Goal: Task Accomplishment & Management: Manage account settings

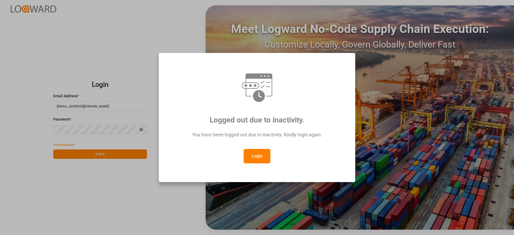
click at [249, 160] on button "Login" at bounding box center [257, 156] width 27 height 14
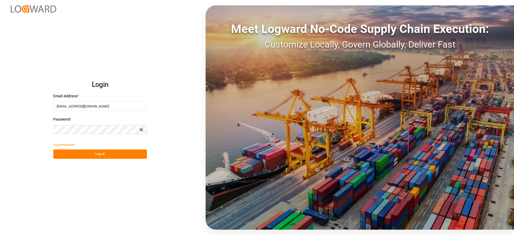
click at [115, 153] on button "Log In" at bounding box center [100, 154] width 94 height 9
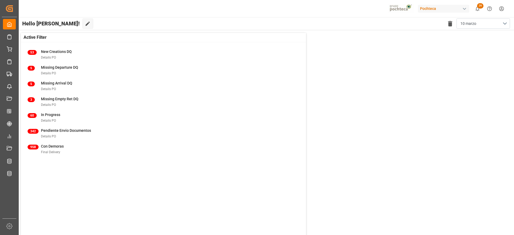
click at [514, 106] on div "Active Filter 53 New Creations DQ Details PO 5 Missing Departure DQ Details PO …" at bounding box center [266, 138] width 496 height 217
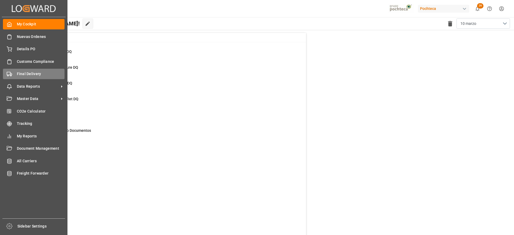
click at [31, 76] on span "Final Delivery" at bounding box center [41, 74] width 48 height 6
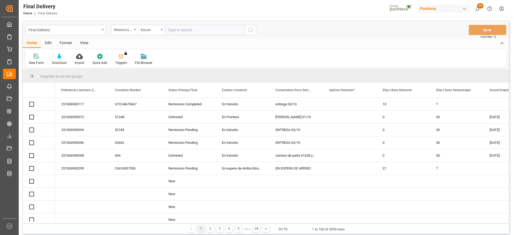
click at [191, 31] on input "text" at bounding box center [205, 30] width 80 height 10
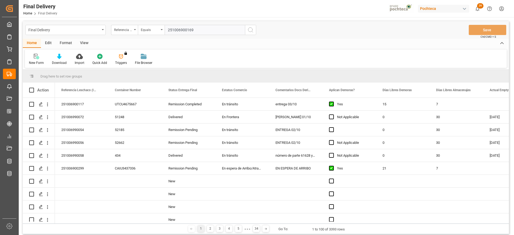
type input "251006900169"
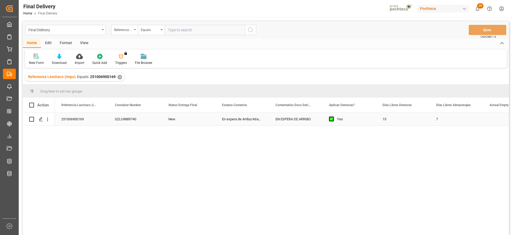
click at [193, 119] on div "New" at bounding box center [189, 119] width 54 height 13
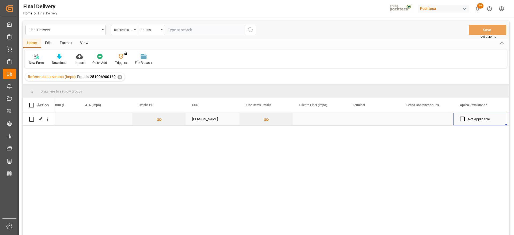
scroll to position [0, 512]
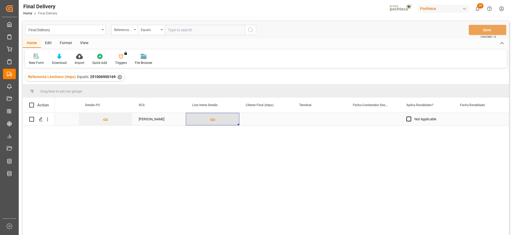
click at [210, 118] on icon "Press SPACE to select this row." at bounding box center [213, 120] width 6 height 6
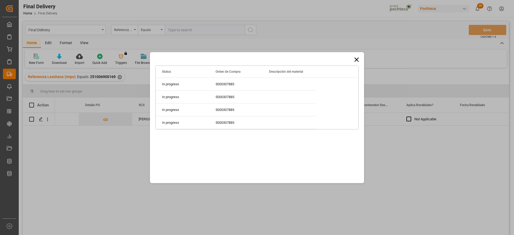
click at [355, 59] on icon at bounding box center [356, 59] width 7 height 7
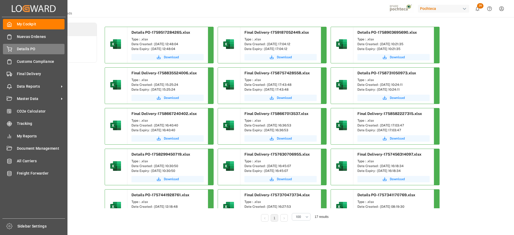
click at [12, 52] on div "Details PO Details PO" at bounding box center [34, 49] width 62 height 10
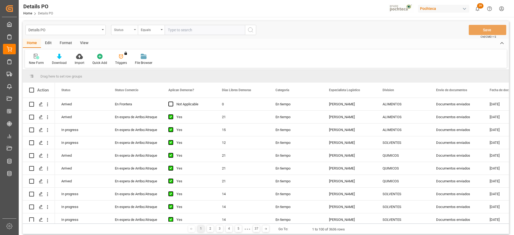
click at [126, 31] on div "Status" at bounding box center [123, 29] width 18 height 6
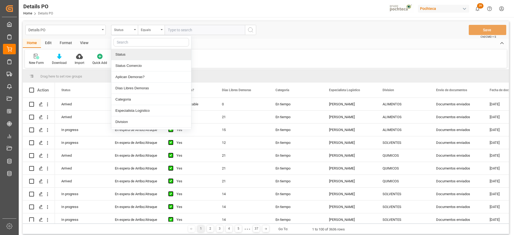
click at [132, 46] on input "text" at bounding box center [150, 42] width 75 height 9
click at [129, 39] on input "text" at bounding box center [150, 42] width 75 height 9
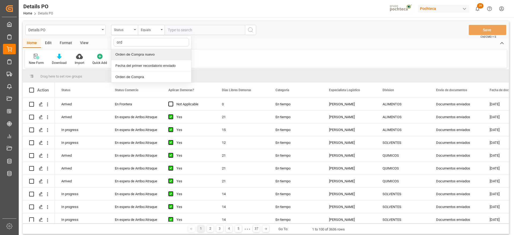
type input "orde"
click at [134, 50] on div "Orden de Compra nuevo" at bounding box center [151, 54] width 80 height 11
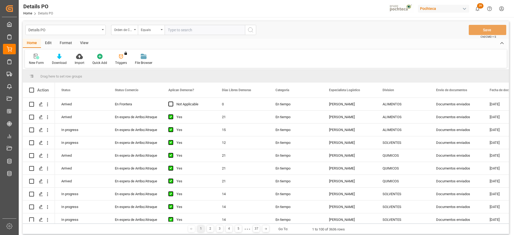
click at [181, 30] on input "text" at bounding box center [205, 30] width 80 height 10
paste input "5000307885"
type input "5000307885"
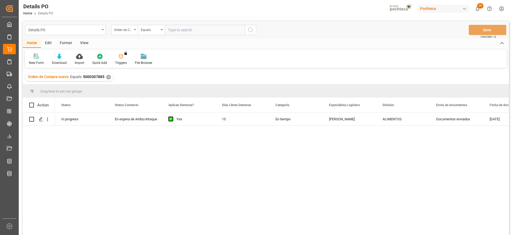
click at [318, 123] on div "En tiempo" at bounding box center [296, 119] width 54 height 13
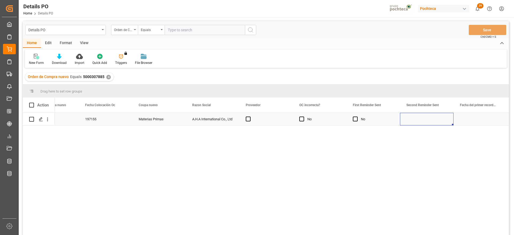
scroll to position [0, 619]
click at [36, 118] on div "Press SPACE to select this row." at bounding box center [38, 119] width 19 height 12
click at [37, 118] on div "Press SPACE to select this row." at bounding box center [41, 120] width 8 height 10
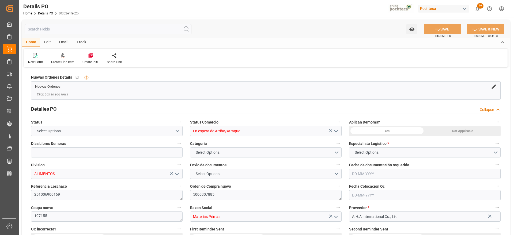
type input "15"
type input "17-09-2025"
type input "15-08-2025"
type input "17-09-2025"
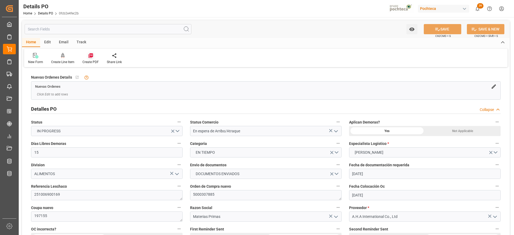
click at [87, 57] on div at bounding box center [90, 56] width 16 height 6
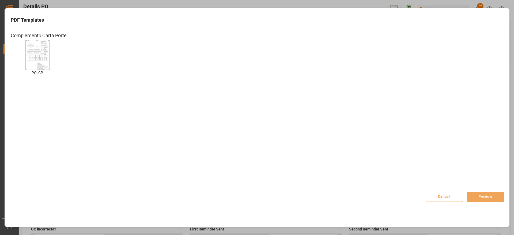
click at [43, 63] on img at bounding box center [37, 55] width 21 height 30
click at [492, 199] on button "Preview" at bounding box center [485, 197] width 37 height 10
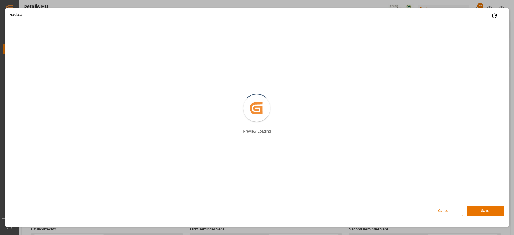
click at [441, 211] on button "Cancel" at bounding box center [444, 211] width 37 height 10
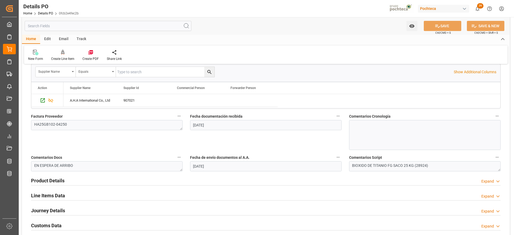
scroll to position [268, 0]
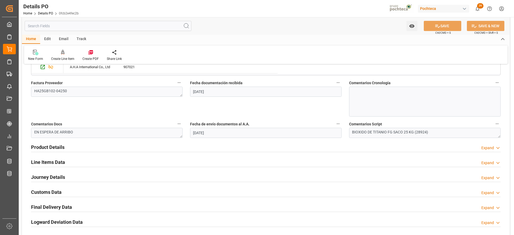
click at [56, 192] on h2 "Customs Data" at bounding box center [46, 192] width 31 height 7
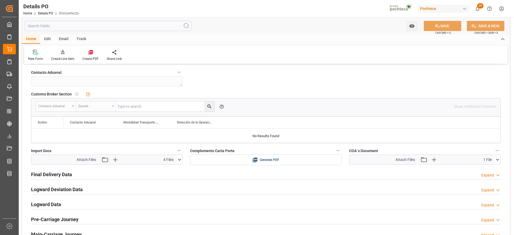
scroll to position [402, 0]
click at [52, 203] on h2 "Logward Data" at bounding box center [46, 203] width 30 height 7
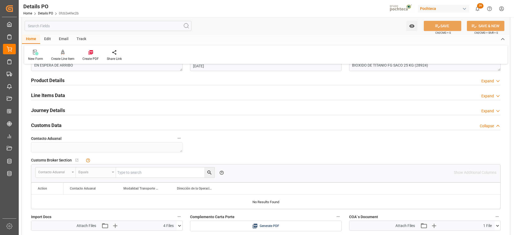
scroll to position [301, 0]
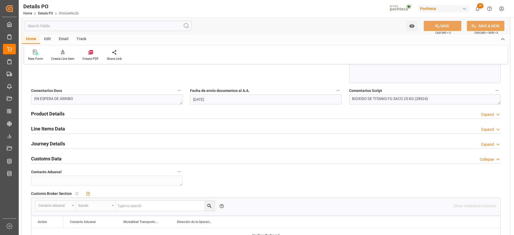
click at [51, 131] on h2 "Line Items Data" at bounding box center [48, 128] width 34 height 7
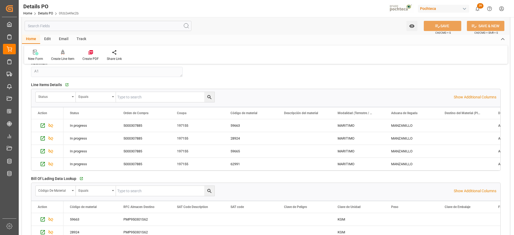
scroll to position [435, 0]
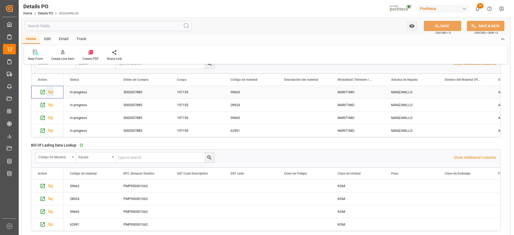
click at [50, 90] on icon "Press SPACE to select this row." at bounding box center [51, 92] width 6 height 6
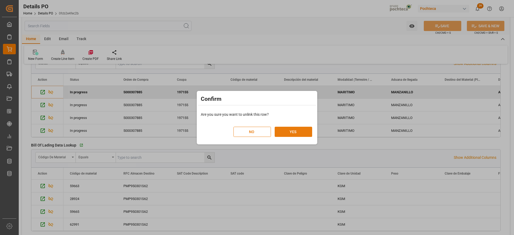
click at [294, 133] on button "YES" at bounding box center [293, 132] width 37 height 10
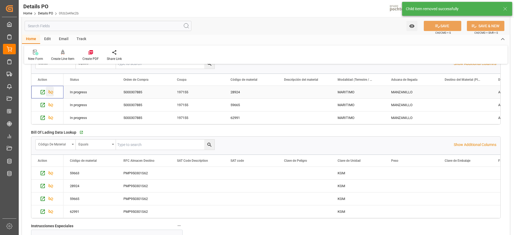
click at [50, 92] on icon "Press SPACE to select this row." at bounding box center [50, 92] width 5 height 4
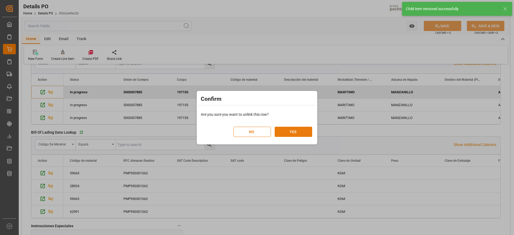
click at [298, 129] on button "YES" at bounding box center [293, 132] width 37 height 10
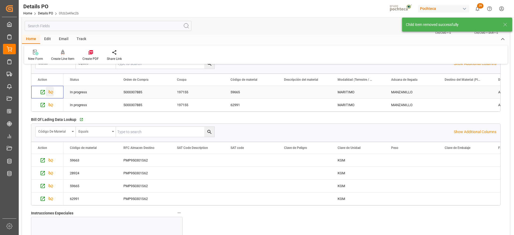
click at [48, 94] on div "Press SPACE to select this row." at bounding box center [50, 92] width 8 height 10
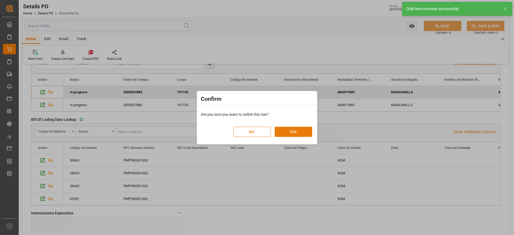
click at [291, 134] on button "YES" at bounding box center [293, 132] width 37 height 10
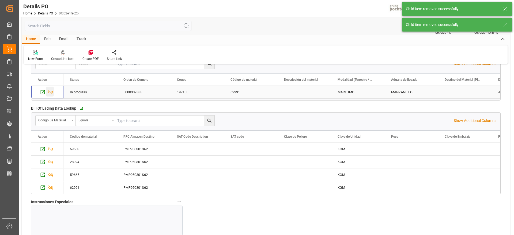
click at [49, 92] on icon "Press SPACE to select this row." at bounding box center [51, 92] width 6 height 6
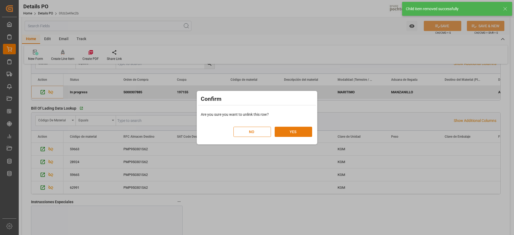
click at [305, 133] on button "YES" at bounding box center [293, 132] width 37 height 10
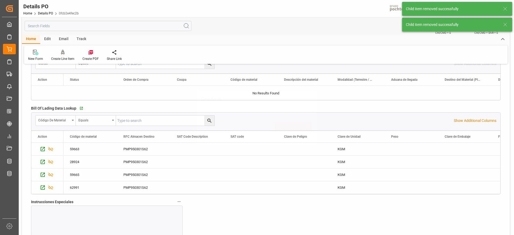
click at [50, 148] on div "Confirm NO YES" at bounding box center [257, 117] width 514 height 235
click at [50, 149] on icon "Press SPACE to select this row." at bounding box center [50, 149] width 5 height 4
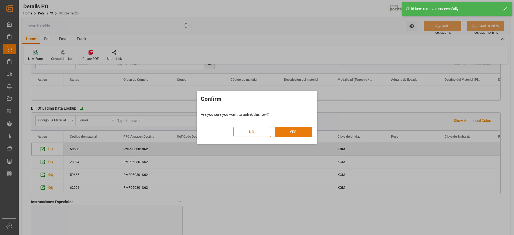
click at [289, 136] on button "YES" at bounding box center [293, 132] width 37 height 10
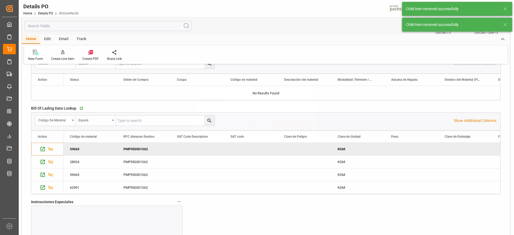
click at [290, 130] on button "YES" at bounding box center [293, 126] width 37 height 10
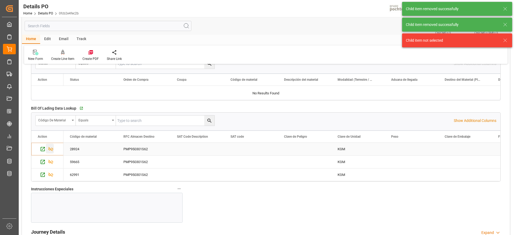
click at [51, 149] on icon "Press SPACE to select this row." at bounding box center [51, 149] width 6 height 6
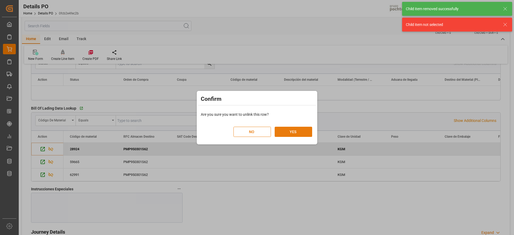
click at [296, 133] on button "YES" at bounding box center [293, 132] width 37 height 10
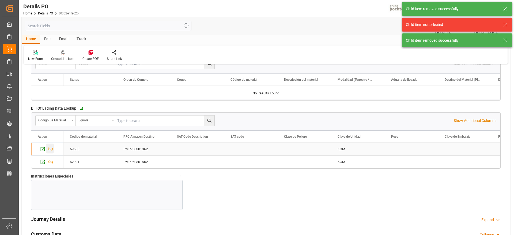
click at [52, 150] on icon "Press SPACE to select this row." at bounding box center [50, 149] width 5 height 4
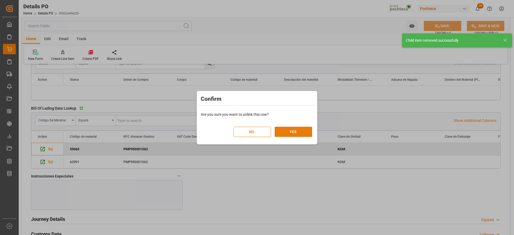
click at [294, 134] on button "YES" at bounding box center [293, 132] width 37 height 10
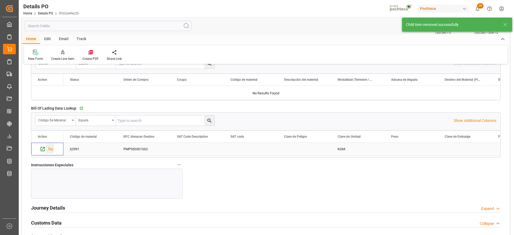
click at [52, 151] on icon "Press SPACE to select this row." at bounding box center [51, 149] width 6 height 6
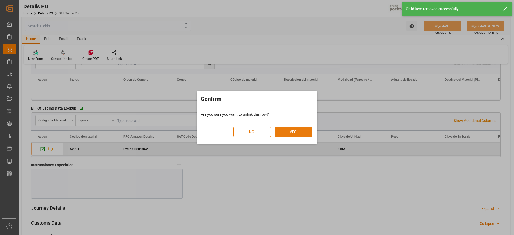
drag, startPoint x: 290, startPoint y: 124, endPoint x: 290, endPoint y: 131, distance: 6.7
click at [290, 131] on div "NO YES" at bounding box center [272, 129] width 79 height 16
click at [290, 131] on button "YES" at bounding box center [293, 132] width 37 height 10
